Goal: Transaction & Acquisition: Purchase product/service

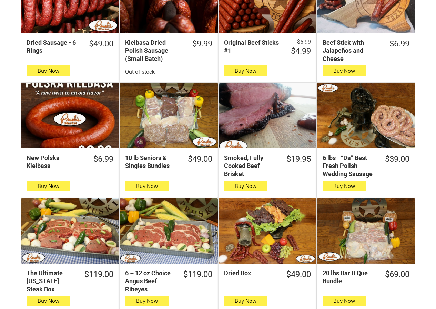
scroll to position [310, 0]
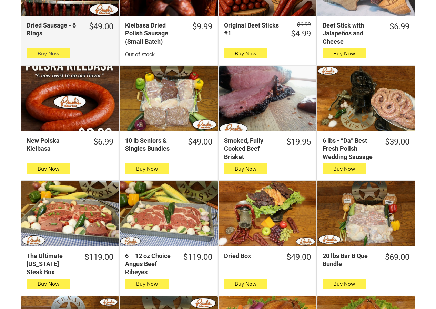
click at [29, 58] on button "Buy Now" at bounding box center [48, 53] width 43 height 10
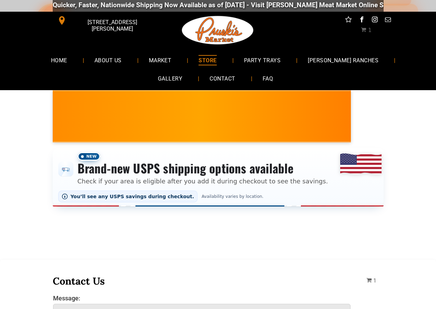
scroll to position [0, 0]
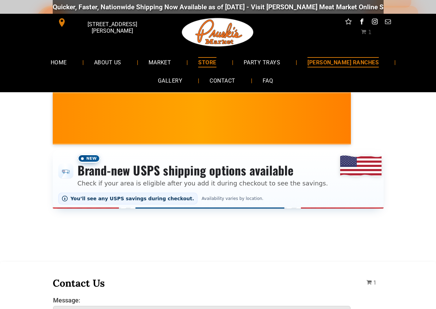
click at [307, 55] on link "[PERSON_NAME] RANCHES" at bounding box center [343, 62] width 92 height 18
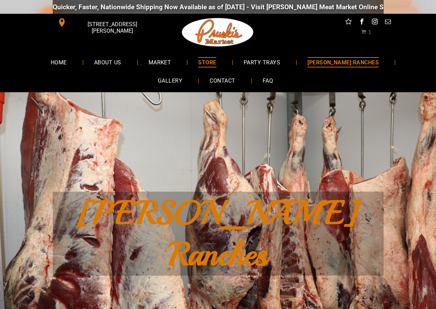
click at [200, 60] on span "STORE" at bounding box center [207, 62] width 18 height 10
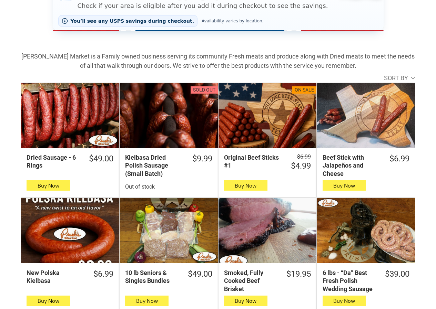
scroll to position [207, 0]
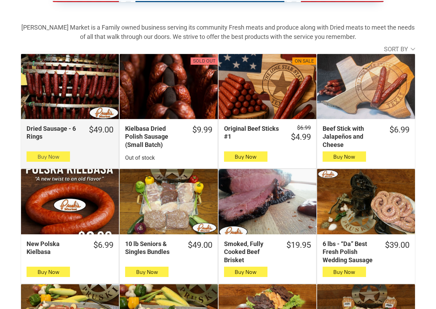
click at [43, 156] on span "button" at bounding box center [48, 157] width 10 height 10
click at [49, 161] on icon "button" at bounding box center [48, 157] width 7 height 8
click at [33, 159] on button "Buy Now" at bounding box center [48, 157] width 43 height 10
